Goal: Check status: Check status

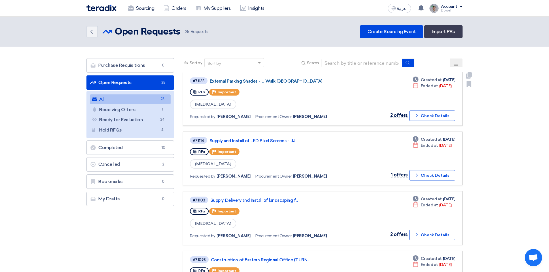
click at [256, 80] on link "External Parking Shades - U Walk [GEOGRAPHIC_DATA]" at bounding box center [282, 81] width 144 height 5
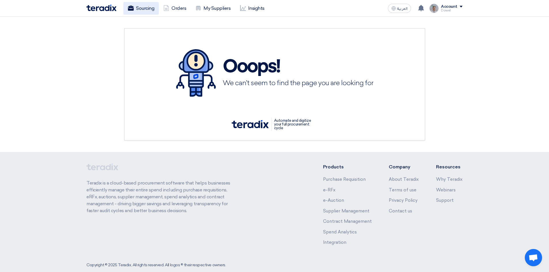
click at [156, 7] on link "Sourcing" at bounding box center [140, 8] width 35 height 13
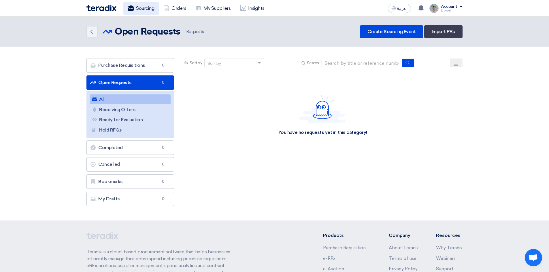
click at [133, 4] on link "Sourcing" at bounding box center [140, 8] width 35 height 13
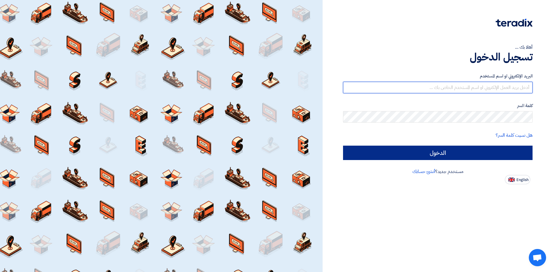
type input "dowel.sanchez@cenomi.com"
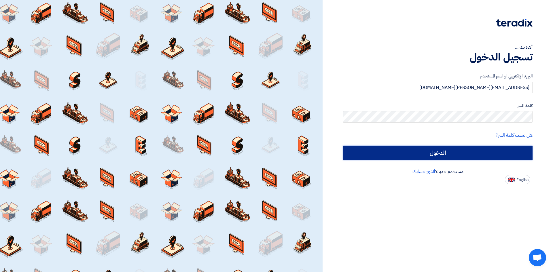
click at [457, 152] on input "الدخول" at bounding box center [438, 153] width 190 height 14
type input "Sign in"
